Goal: Find specific page/section: Find specific page/section

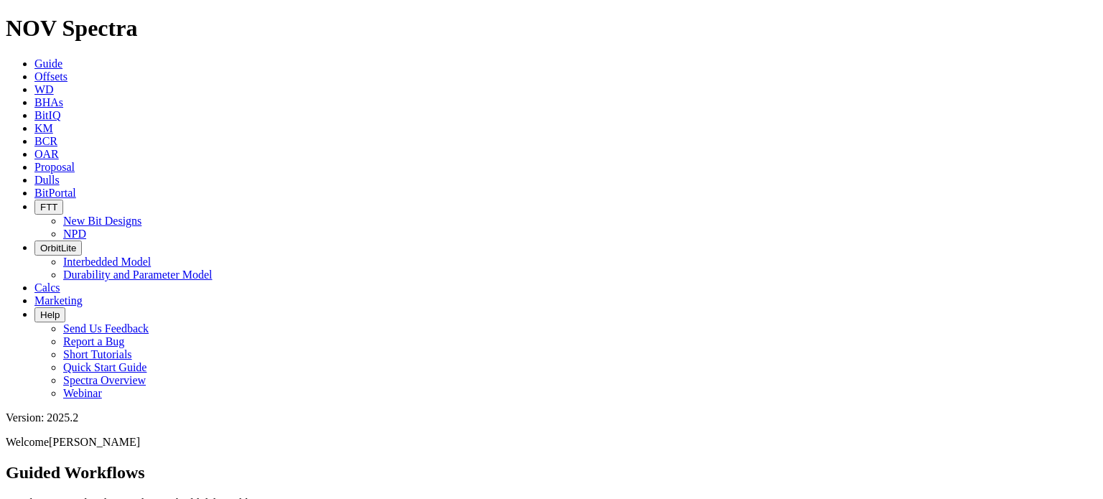
click at [34, 174] on icon at bounding box center [34, 180] width 0 height 12
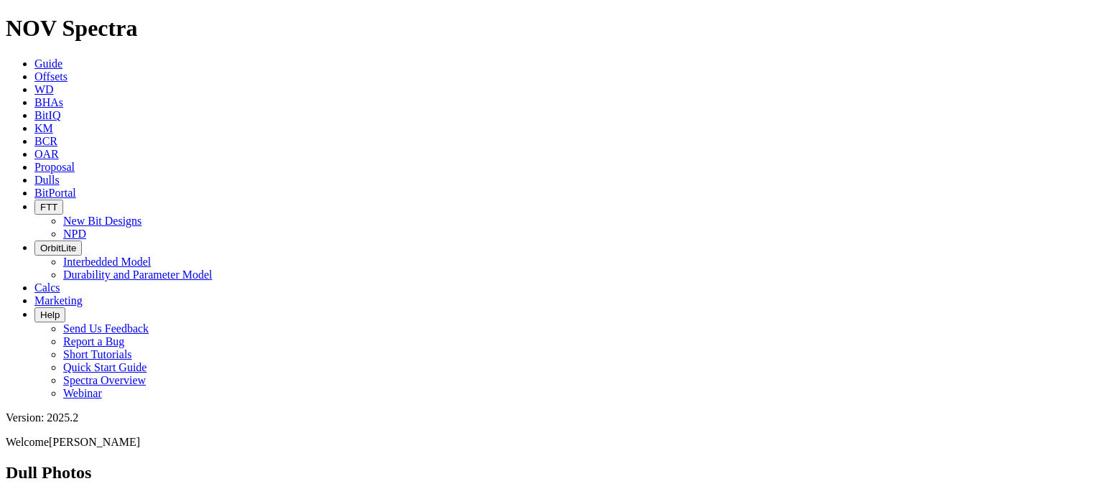
paste input "20373"
paste input "15007"
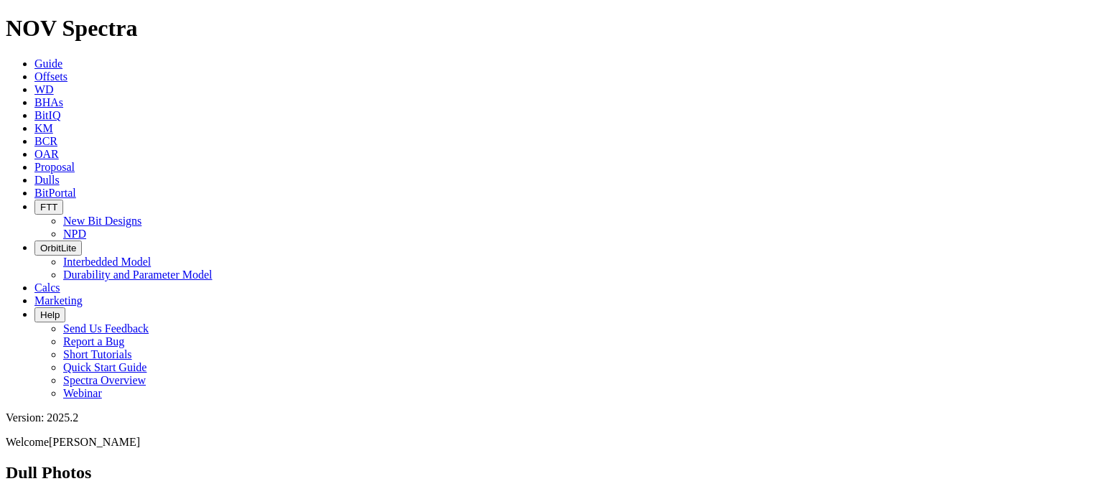
drag, startPoint x: 825, startPoint y: 64, endPoint x: 786, endPoint y: 62, distance: 38.8
type input "A315422"
